Goal: Task Accomplishment & Management: Manage account settings

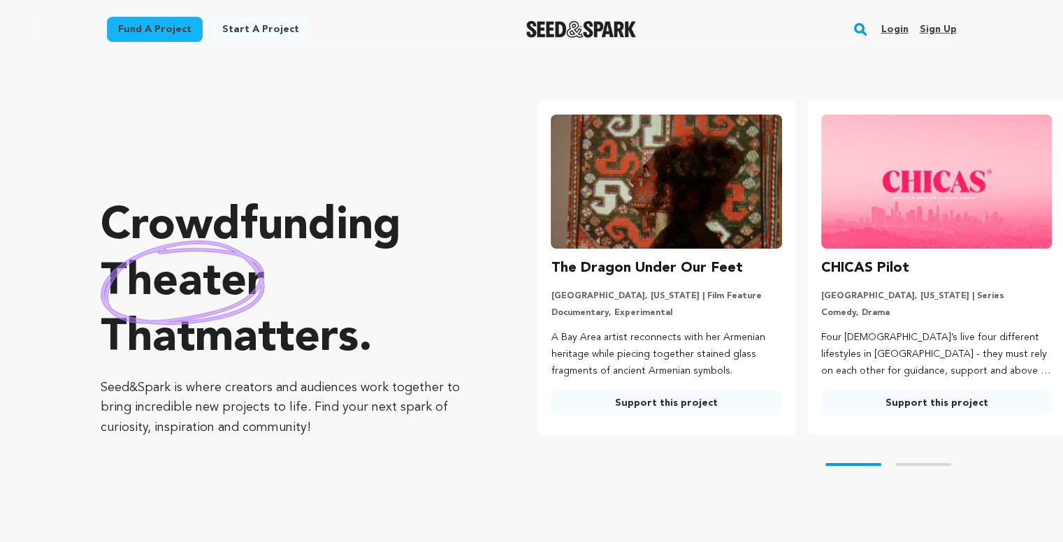
click at [897, 24] on link "Login" at bounding box center [894, 29] width 27 height 22
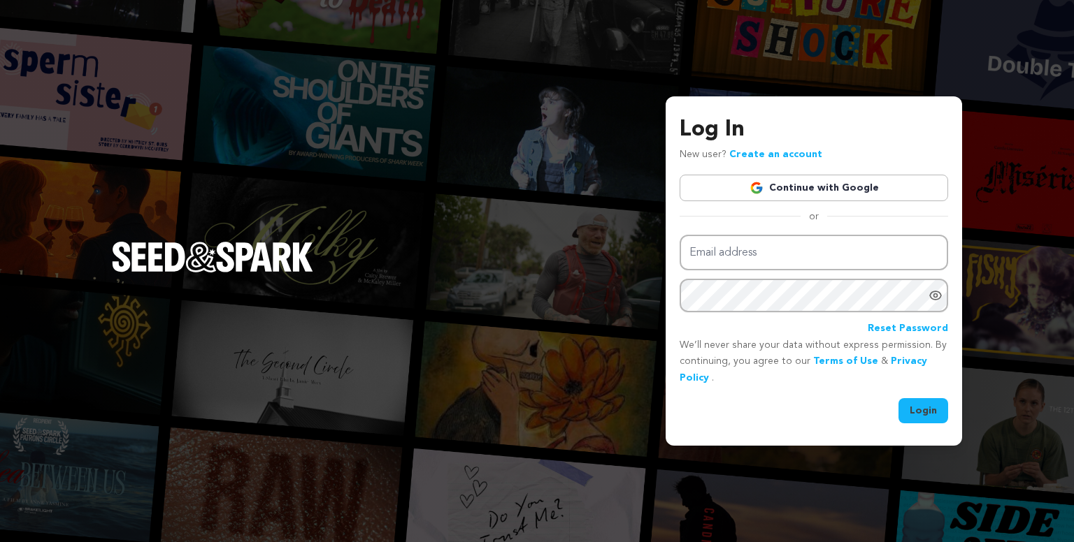
click at [790, 191] on link "Continue with Google" at bounding box center [813, 188] width 268 height 27
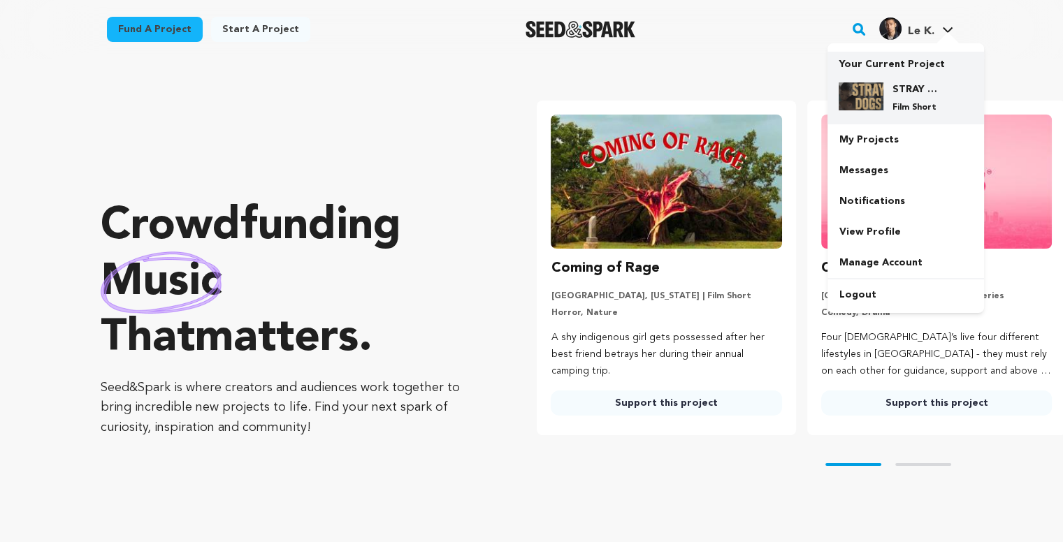
click at [907, 91] on h4 "STRAY DOGS" at bounding box center [917, 89] width 50 height 14
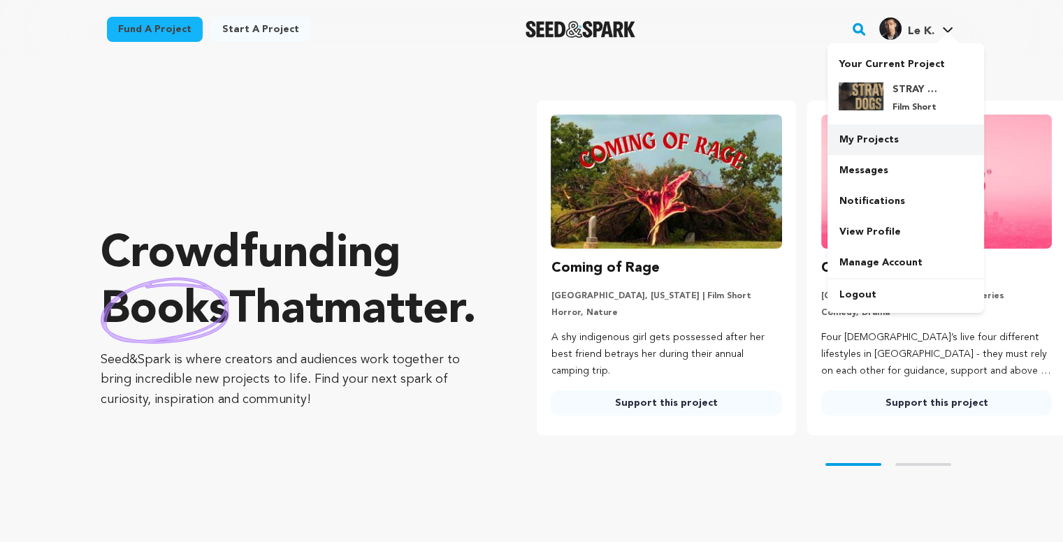
click at [876, 147] on link "My Projects" at bounding box center [906, 139] width 157 height 31
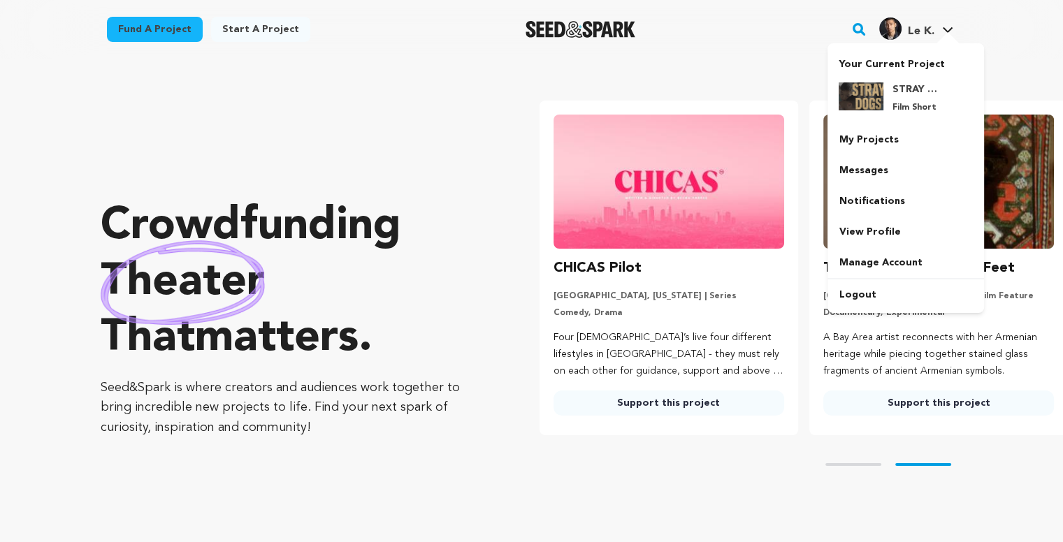
scroll to position [0, 280]
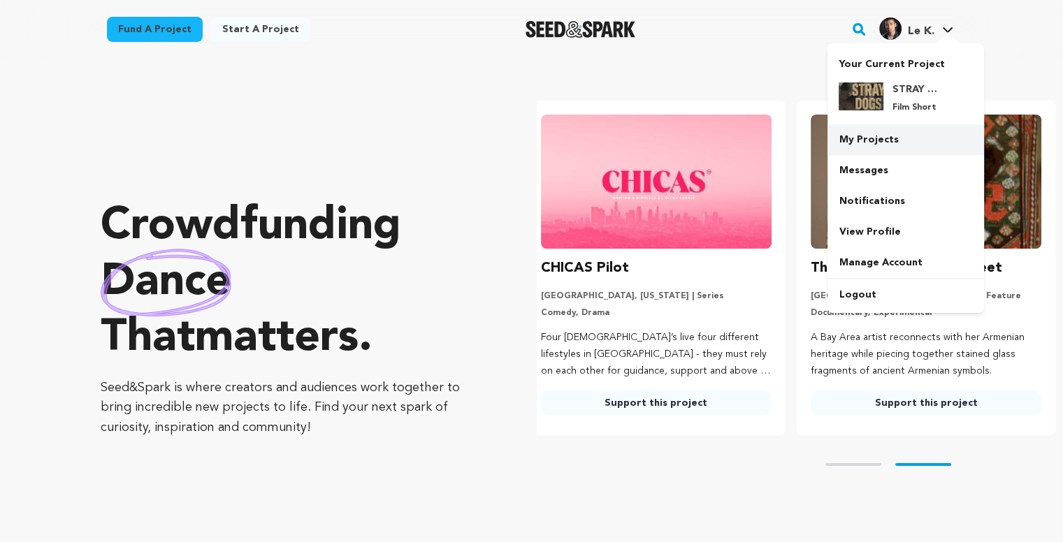
click at [875, 143] on link "My Projects" at bounding box center [906, 139] width 157 height 31
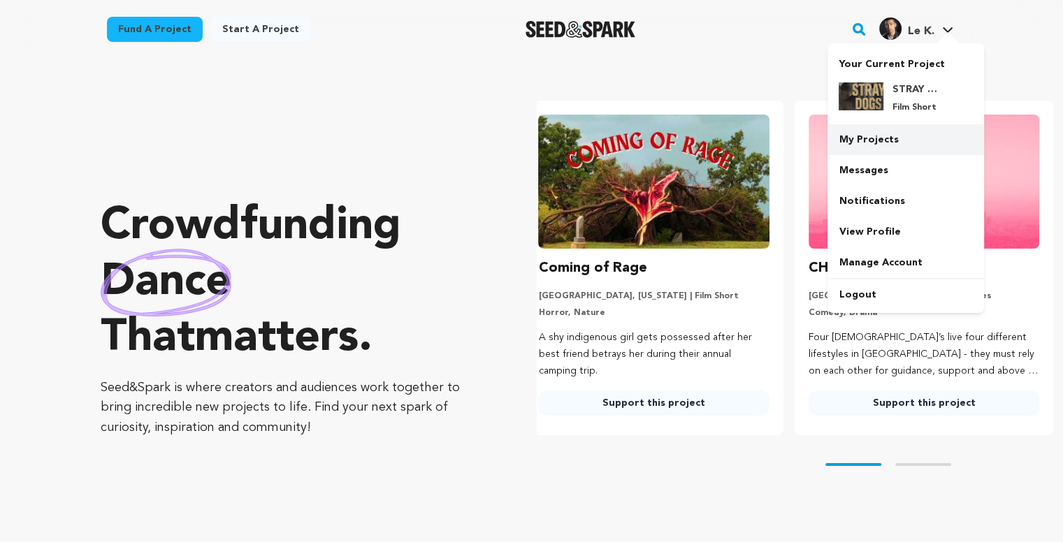
scroll to position [0, 0]
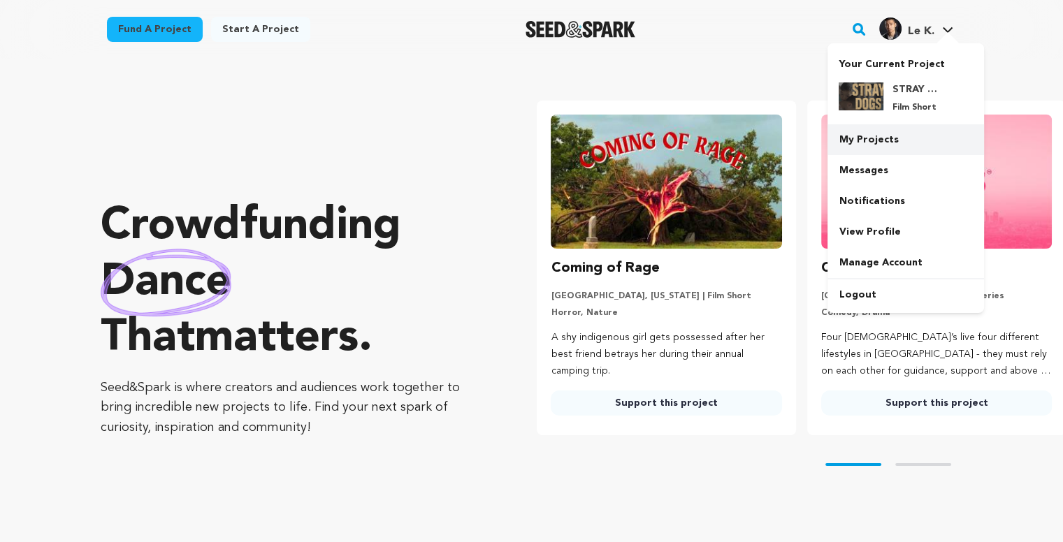
click at [875, 143] on link "My Projects" at bounding box center [906, 139] width 157 height 31
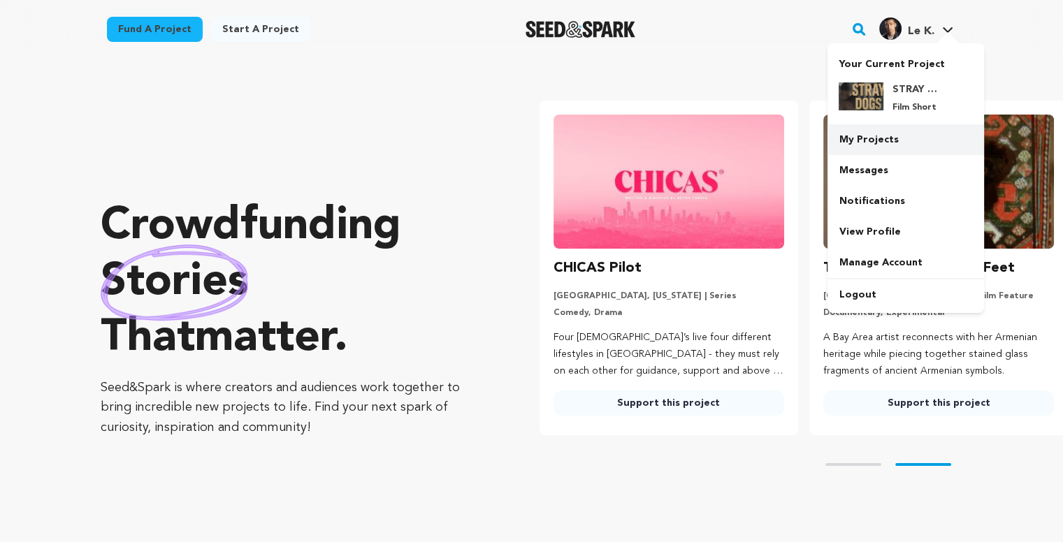
scroll to position [0, 280]
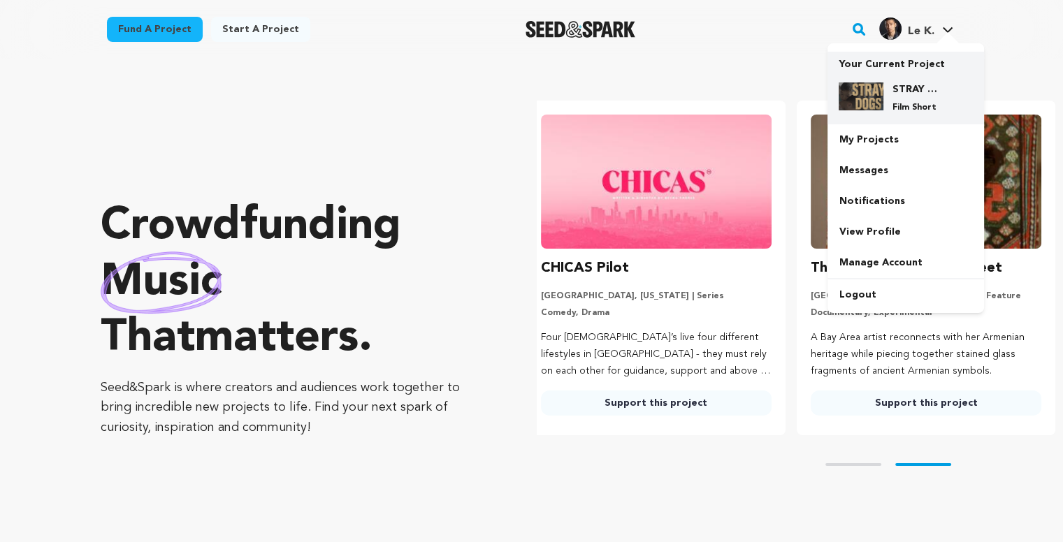
click at [890, 91] on div "STRAY DOGS Film Short" at bounding box center [916, 97] width 67 height 31
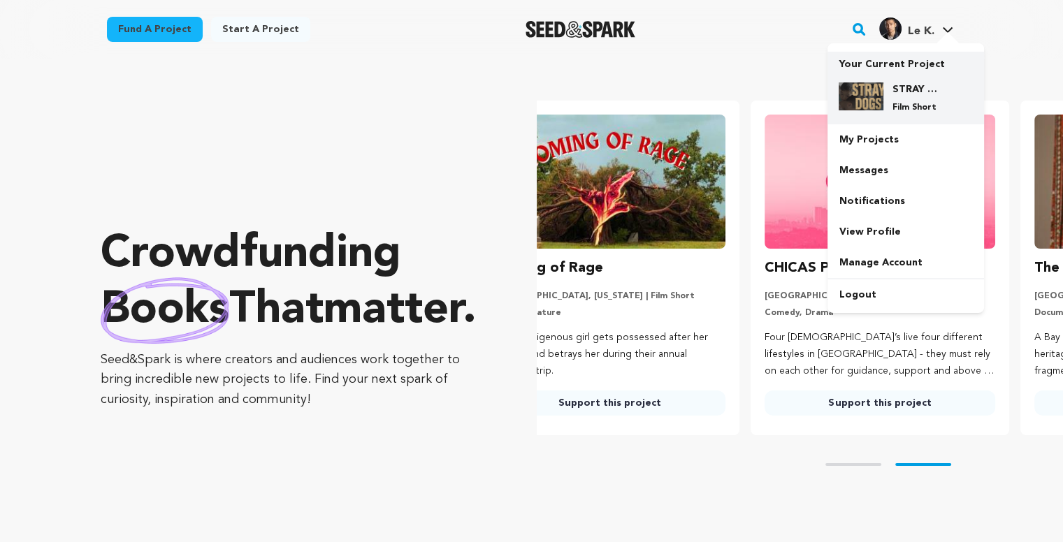
scroll to position [0, 157]
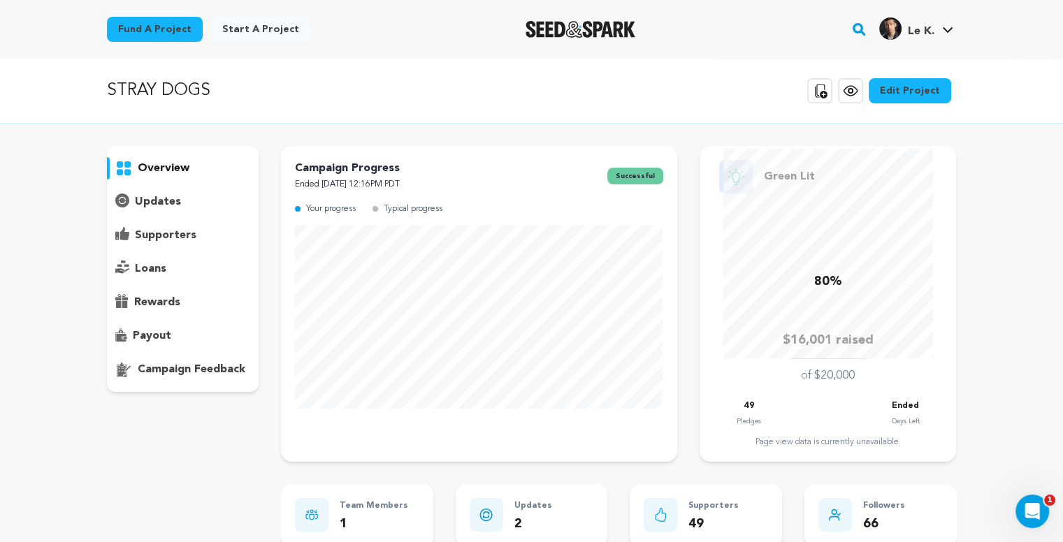
click at [209, 338] on div "payout" at bounding box center [183, 336] width 152 height 22
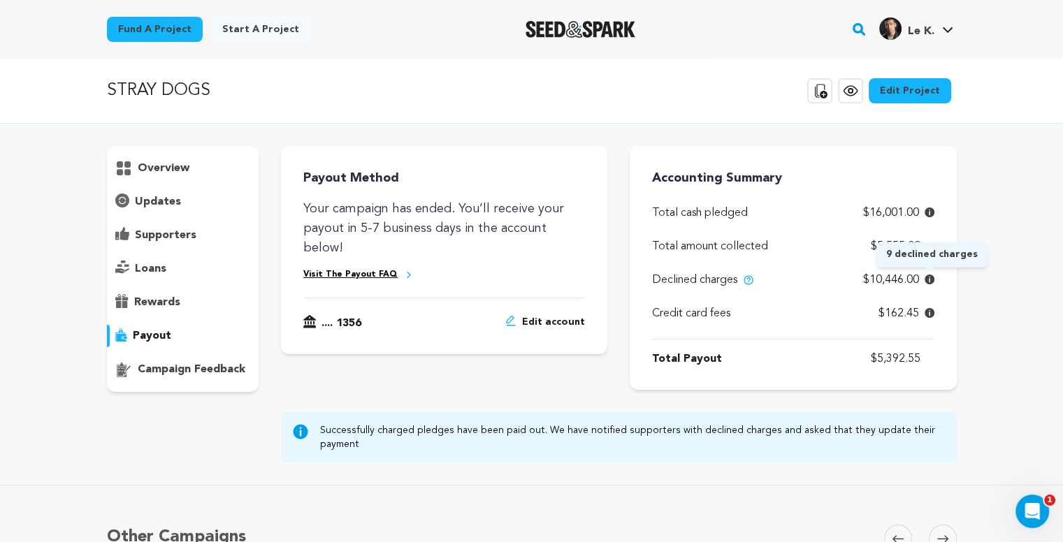
click at [930, 280] on icon at bounding box center [930, 280] width 10 height 10
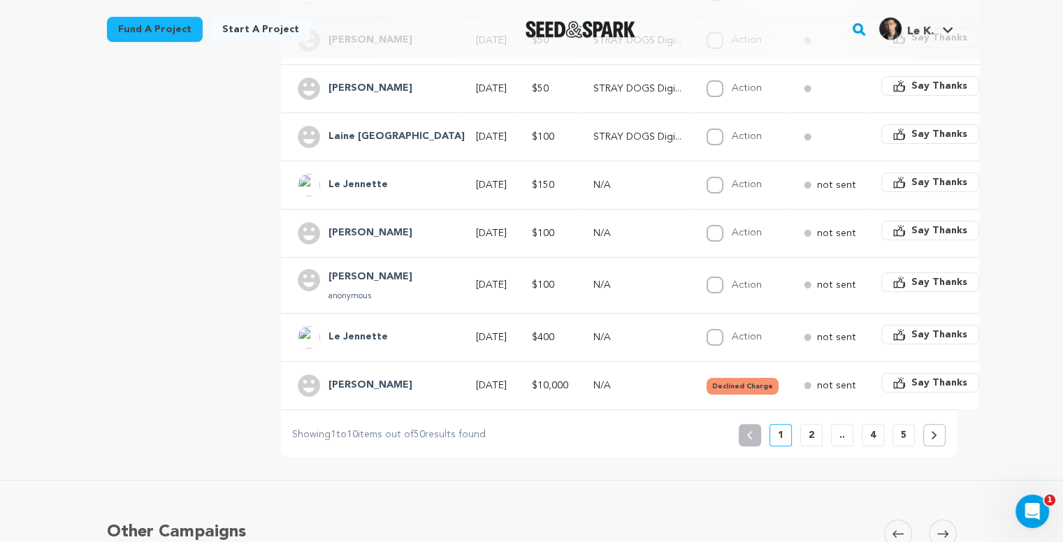
scroll to position [466, 0]
click at [809, 439] on p "2" at bounding box center [812, 434] width 6 height 14
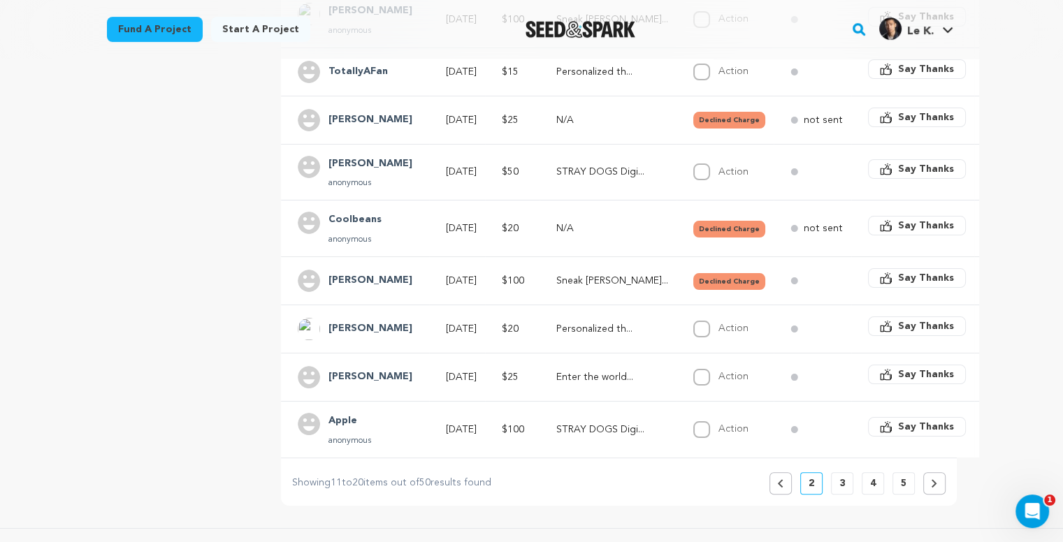
scroll to position [435, 0]
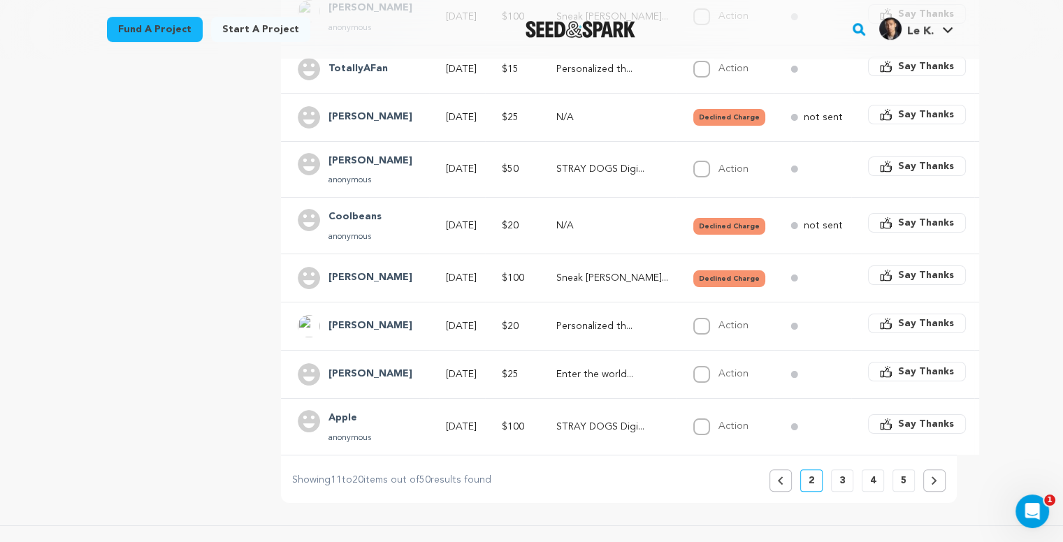
click at [842, 486] on p "3" at bounding box center [842, 481] width 6 height 14
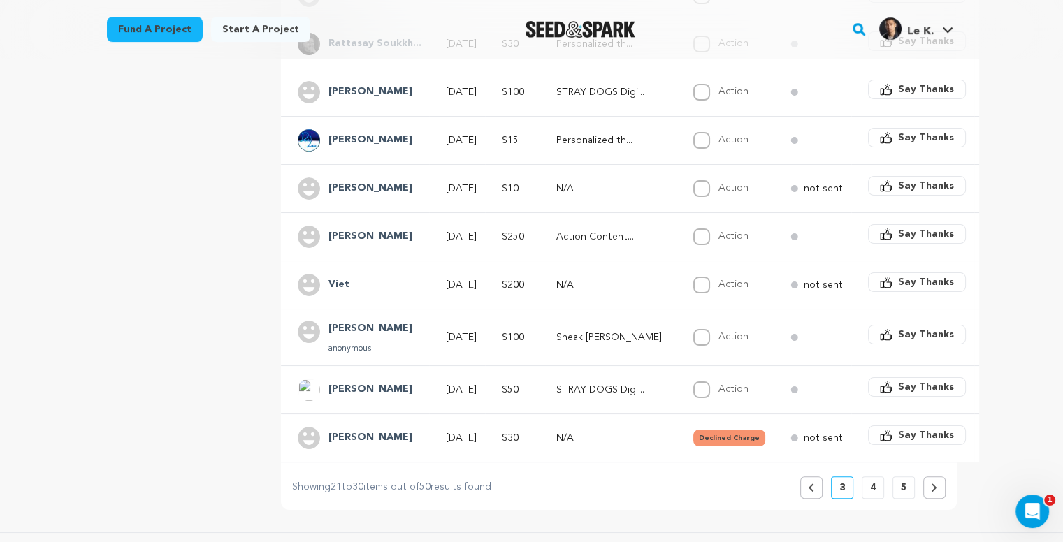
scroll to position [405, 0]
click at [867, 498] on button "4" at bounding box center [873, 486] width 22 height 22
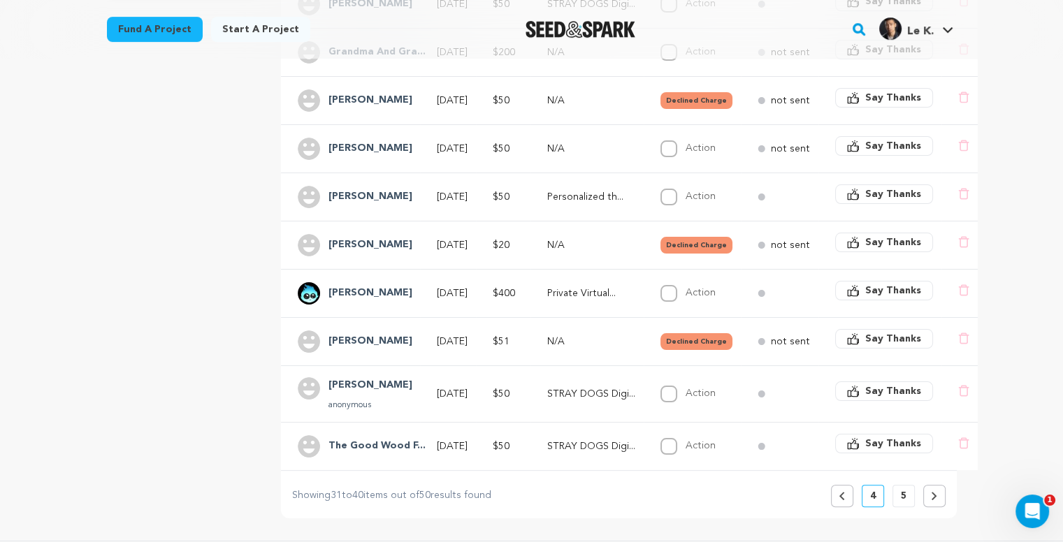
scroll to position [435, 0]
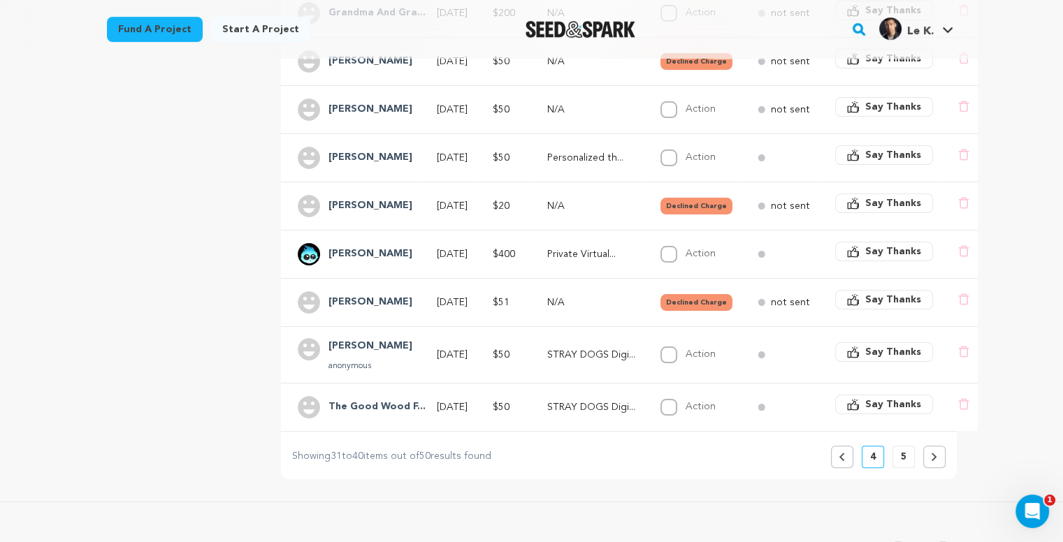
click at [904, 462] on p "5" at bounding box center [904, 457] width 6 height 14
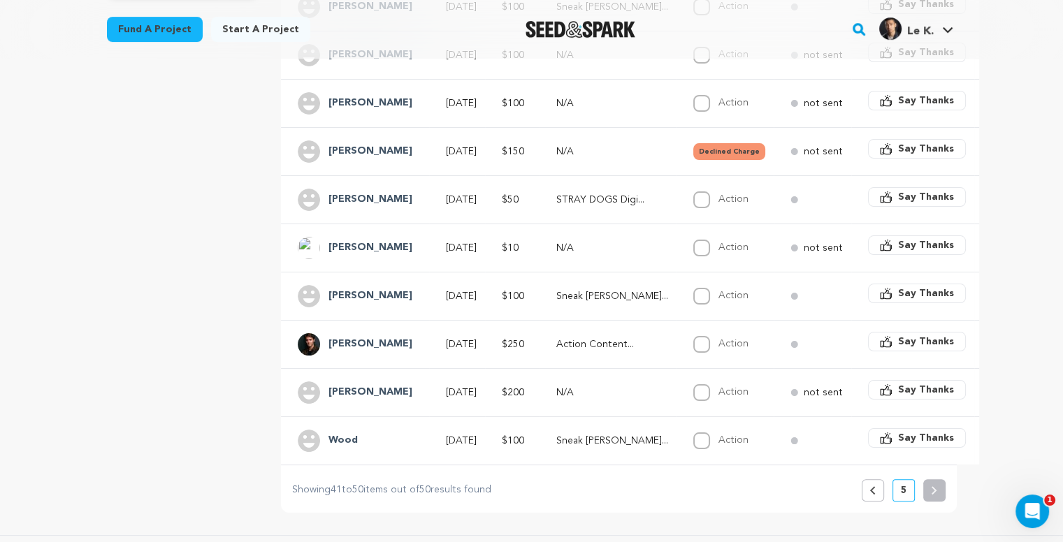
scroll to position [394, 0]
click at [868, 496] on button "Previous" at bounding box center [873, 489] width 22 height 22
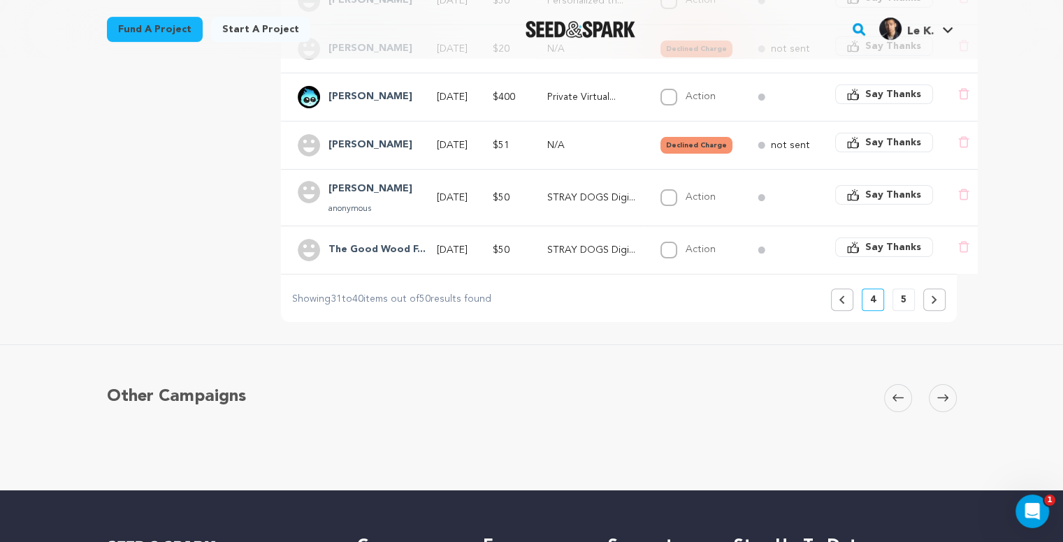
scroll to position [562, 0]
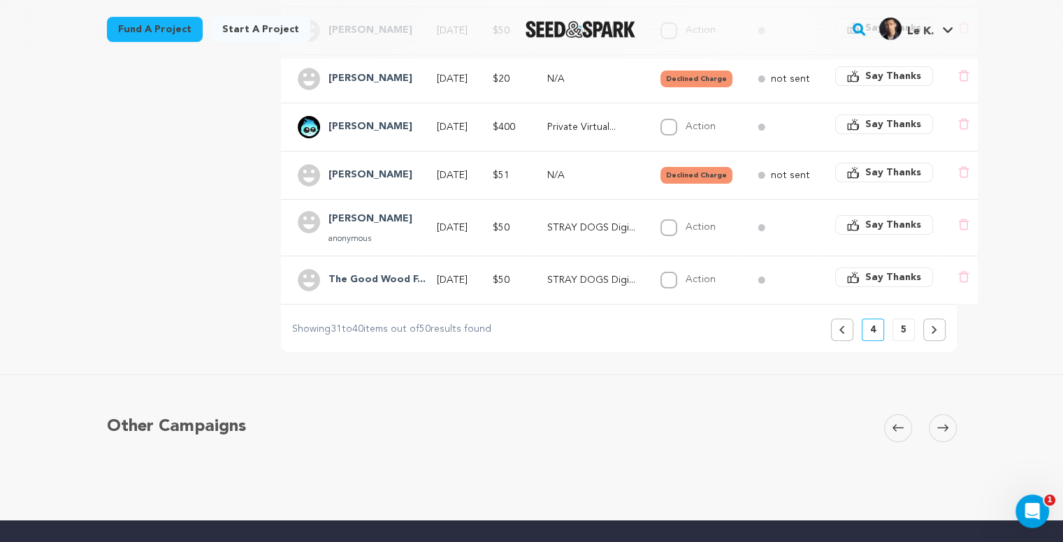
click at [839, 334] on icon at bounding box center [842, 330] width 6 height 8
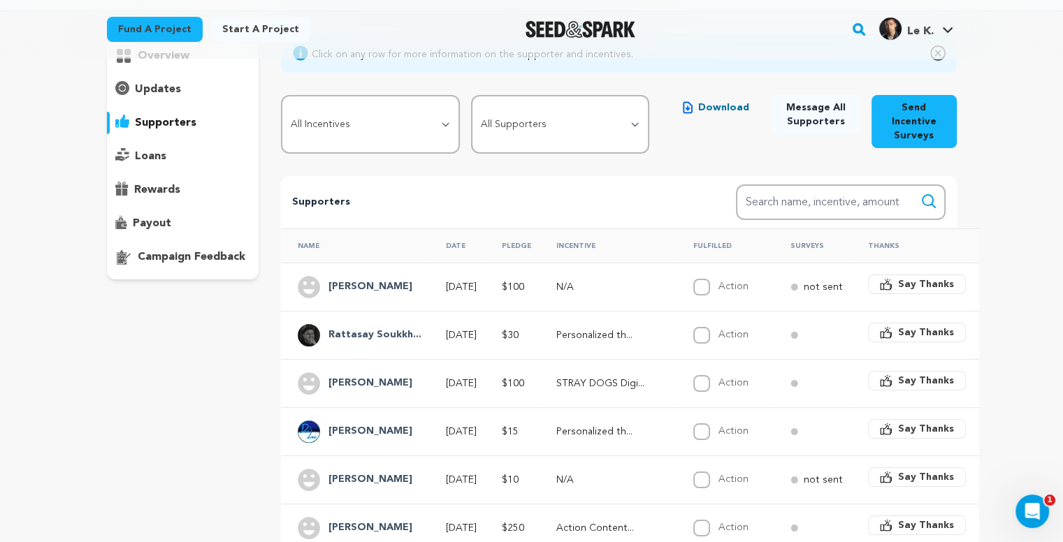
click at [839, 336] on tbody "[PERSON_NAME] [DATE] $100 N/A Action Complete not sent" at bounding box center [646, 508] width 730 height 490
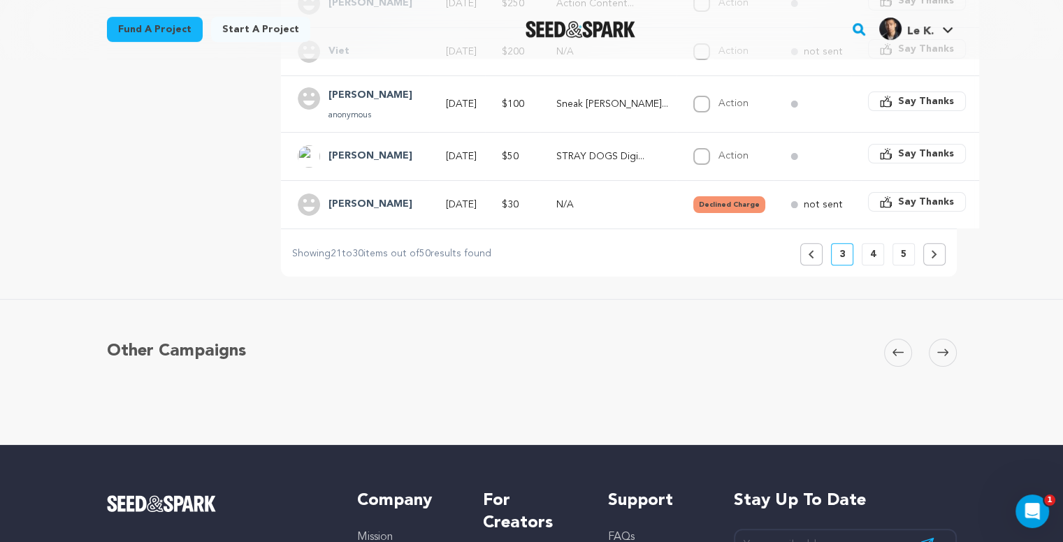
scroll to position [612, 0]
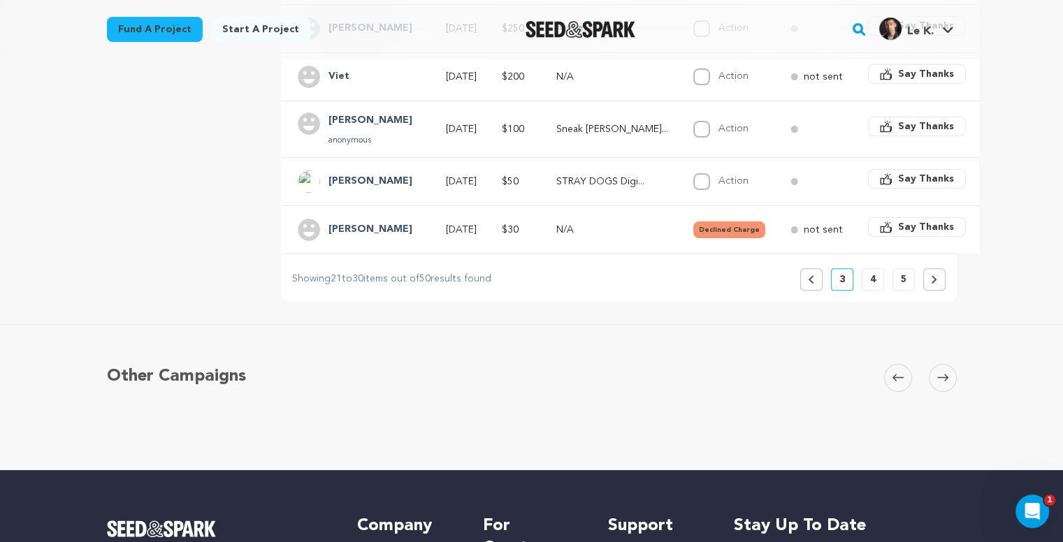
click at [811, 289] on button "Previous" at bounding box center [811, 279] width 22 height 22
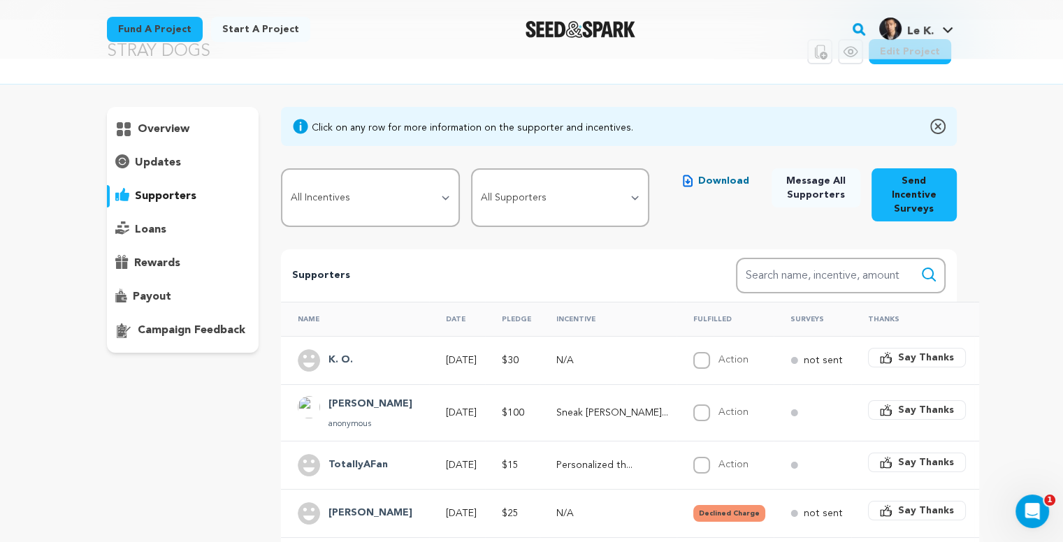
scroll to position [0, 0]
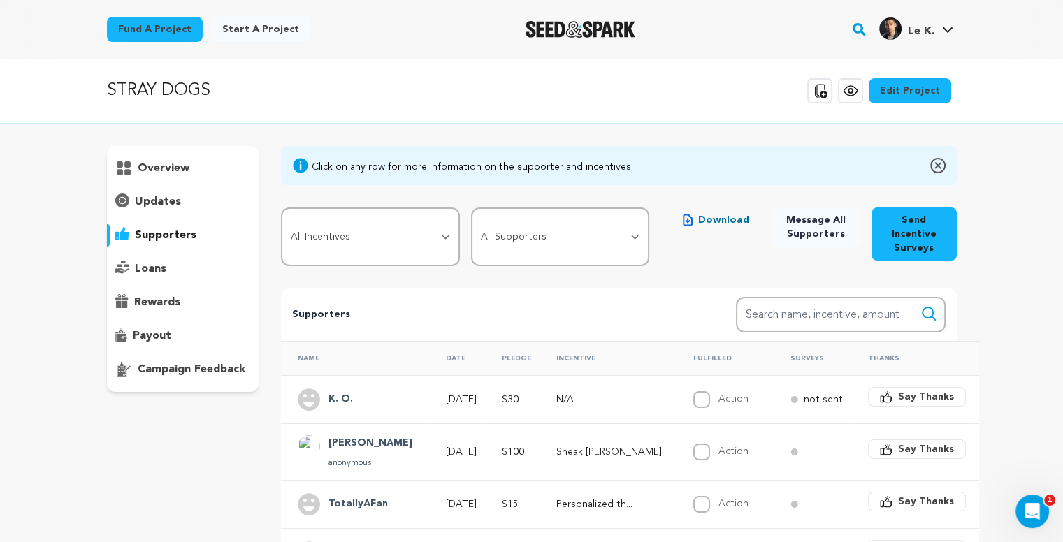
click at [190, 238] on p "supporters" at bounding box center [166, 235] width 62 height 17
click at [160, 338] on p "payout" at bounding box center [152, 336] width 38 height 17
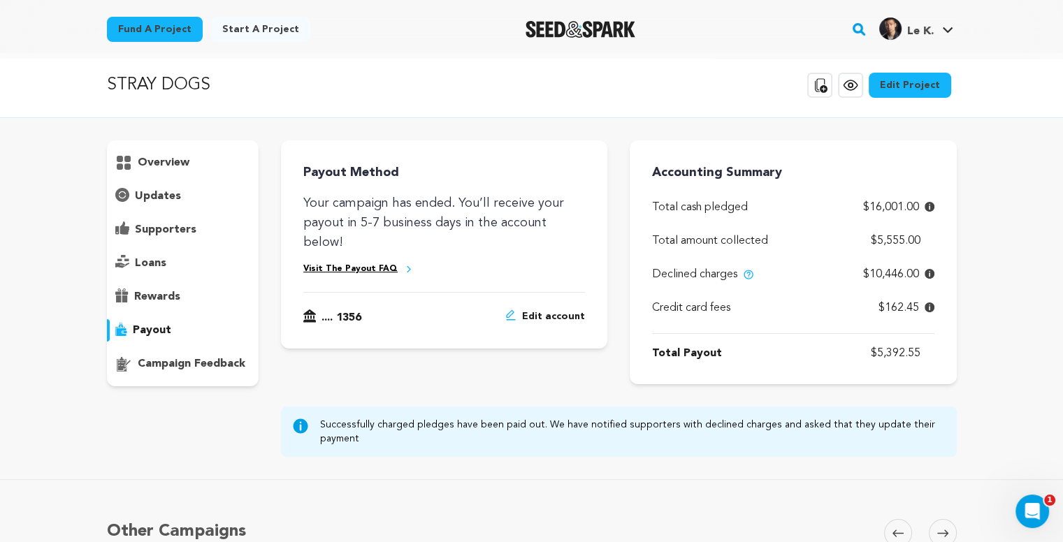
scroll to position [7, 0]
